Goal: Task Accomplishment & Management: Manage account settings

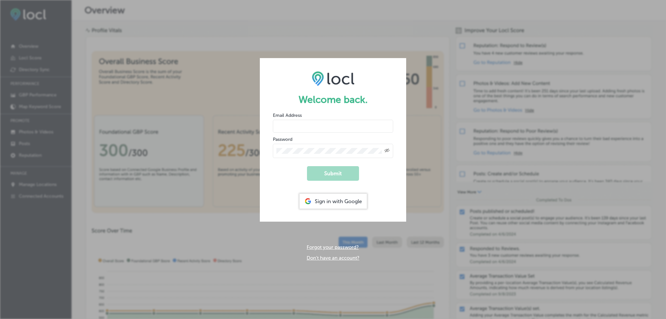
type input "[EMAIL_ADDRESS][DOMAIN_NAME]"
click at [328, 175] on button "Submit" at bounding box center [333, 173] width 52 height 15
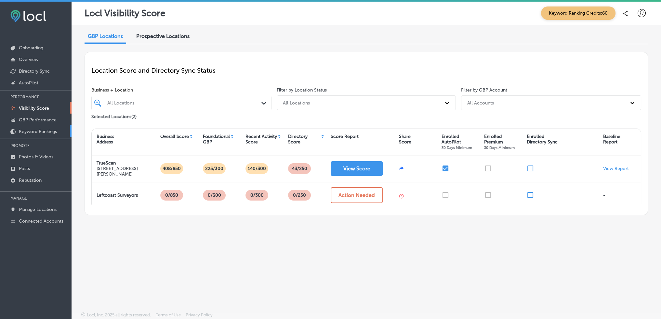
click at [35, 129] on p "Keyword Rankings" at bounding box center [38, 132] width 38 height 6
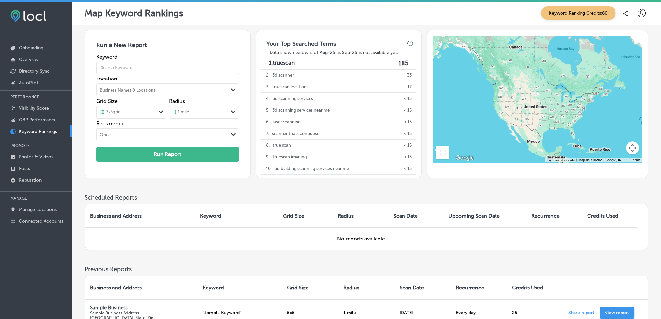
click at [640, 14] on icon at bounding box center [641, 13] width 8 height 8
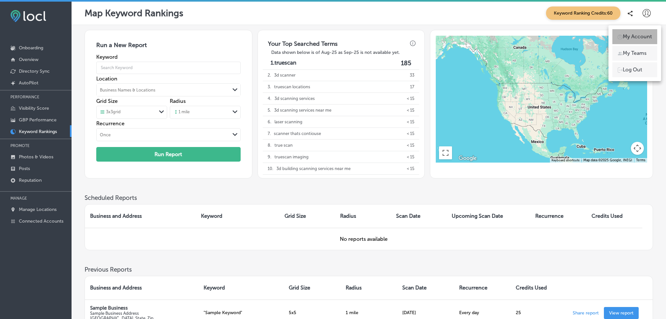
click at [638, 33] on p "My Account" at bounding box center [636, 37] width 29 height 8
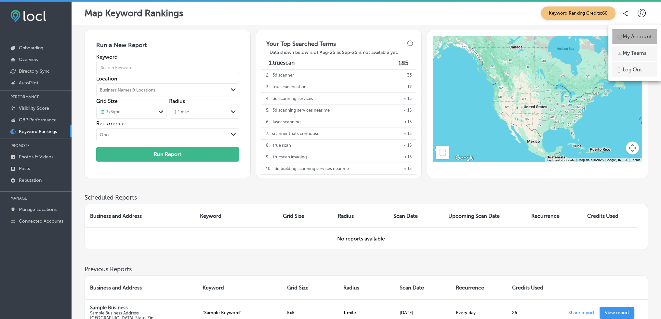
select select "US"
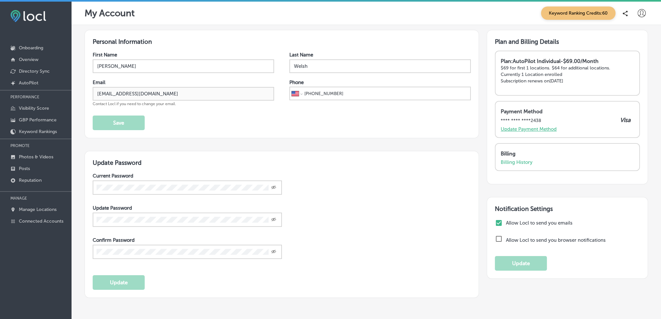
click at [528, 127] on p "Update Payment Method" at bounding box center [529, 129] width 56 height 6
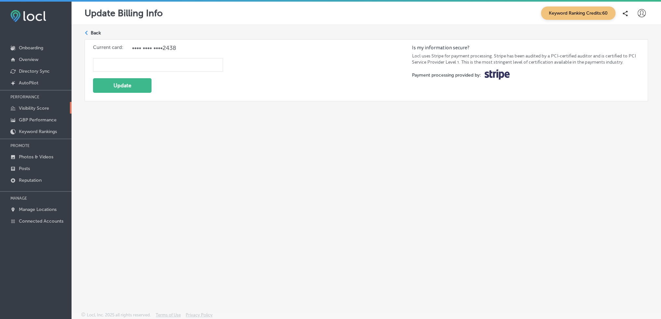
click at [34, 109] on p "Visibility Score" at bounding box center [34, 109] width 30 height 6
